Goal: Task Accomplishment & Management: Manage account settings

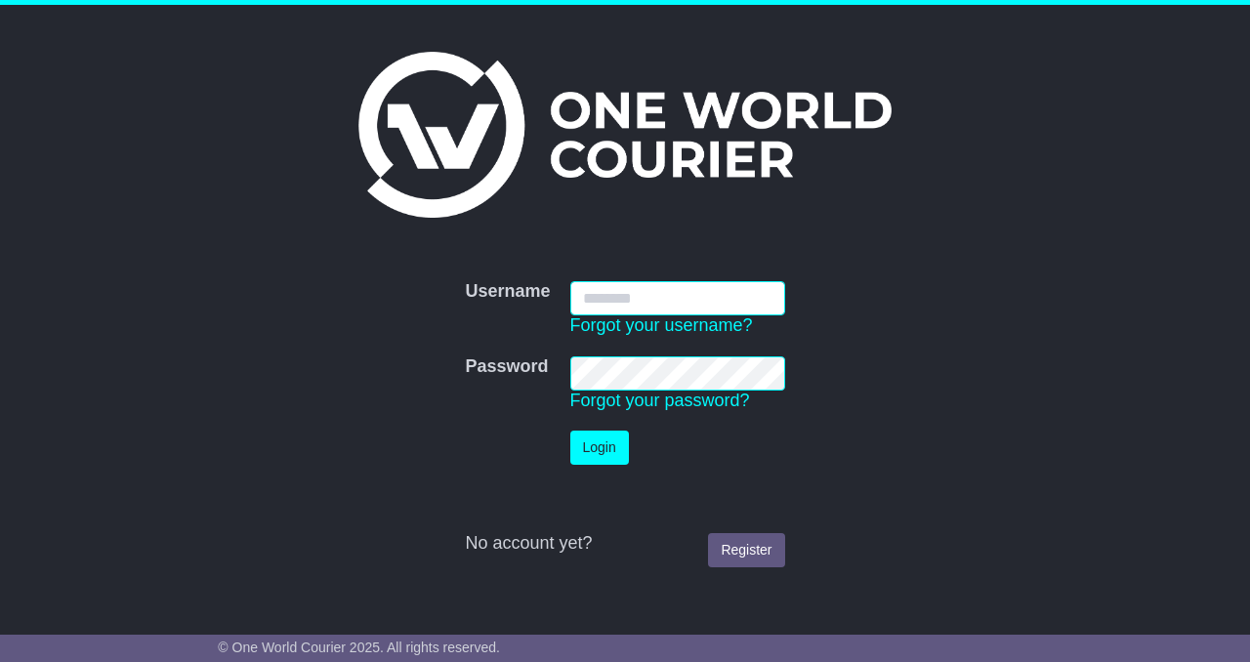
type input "**********"
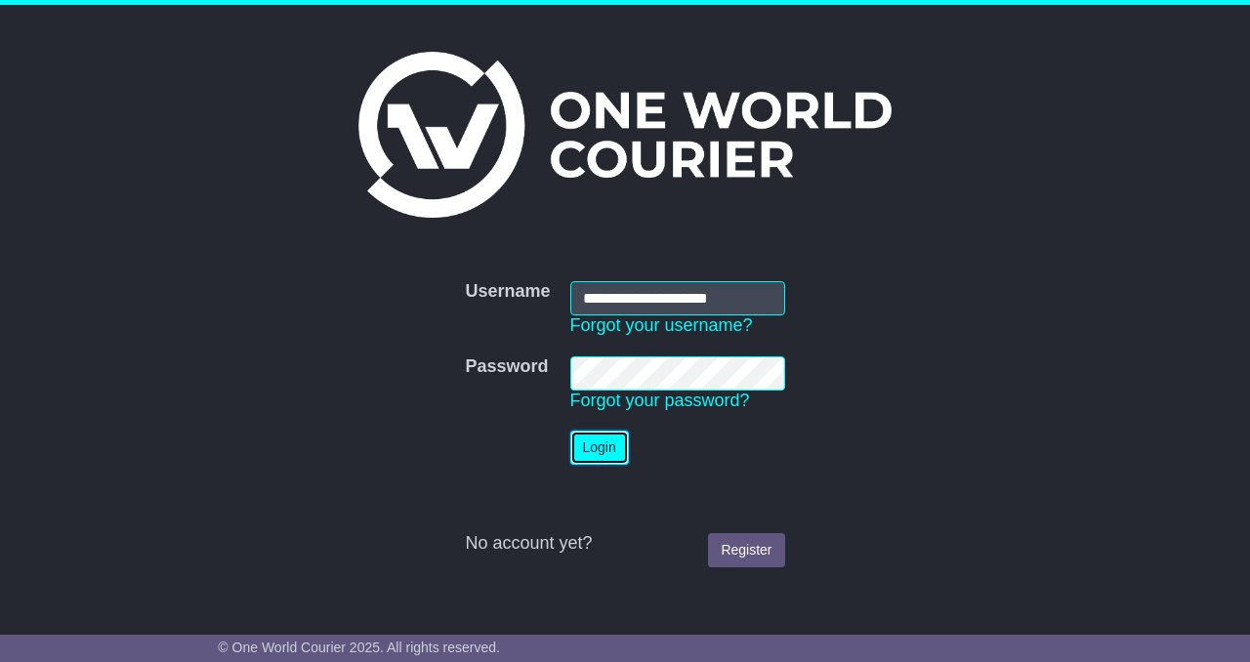
click at [622, 454] on button "Login" at bounding box center [599, 448] width 59 height 34
